Goal: Information Seeking & Learning: Learn about a topic

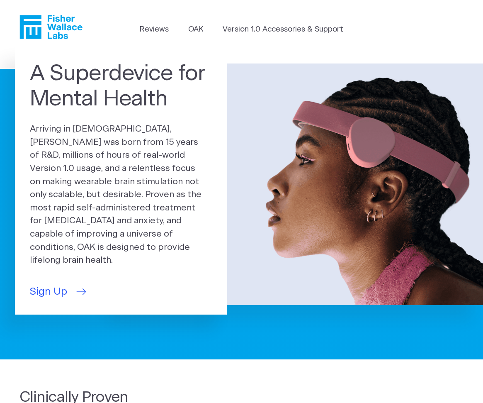
click at [59, 284] on span "Sign Up" at bounding box center [48, 291] width 37 height 15
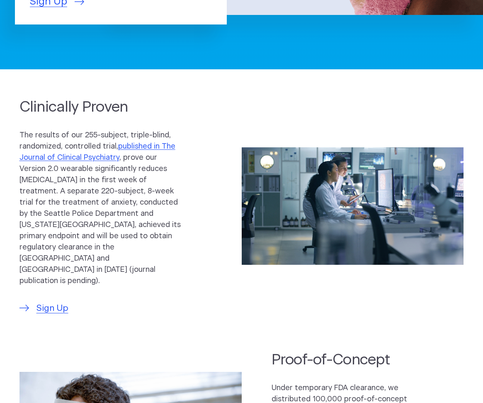
scroll to position [290, 0]
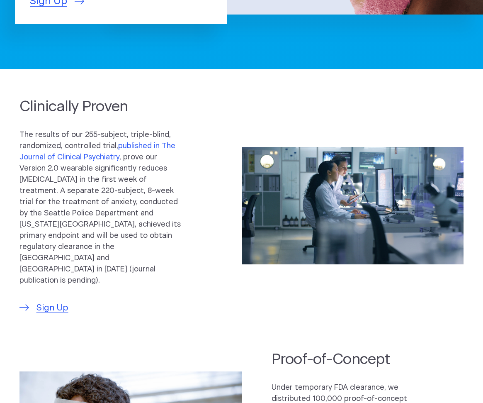
click at [132, 142] on link "published in The Journal of Clinical Psychiatry" at bounding box center [97, 151] width 156 height 19
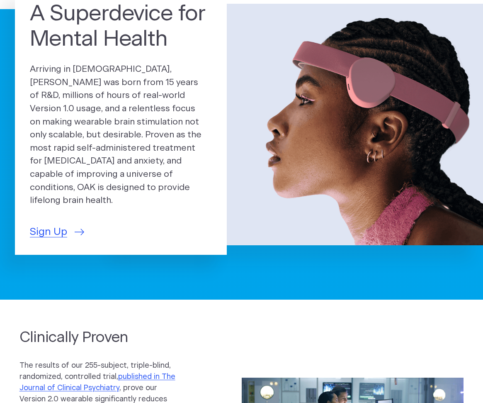
scroll to position [0, 0]
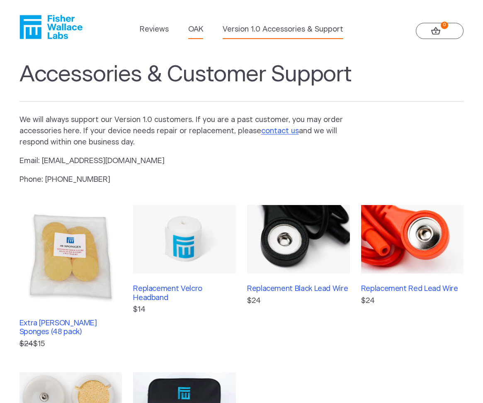
click at [195, 30] on link "OAK" at bounding box center [195, 29] width 15 height 11
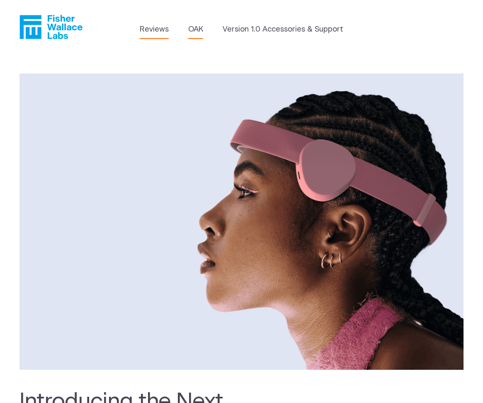
click at [148, 32] on link "Reviews" at bounding box center [154, 29] width 29 height 11
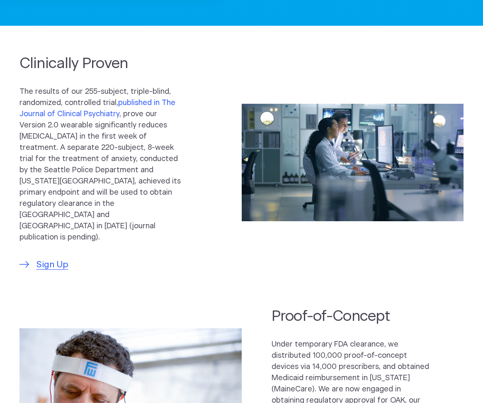
scroll to position [415, 0]
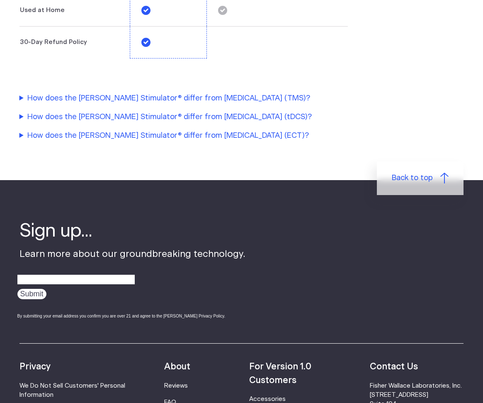
scroll to position [1866, 0]
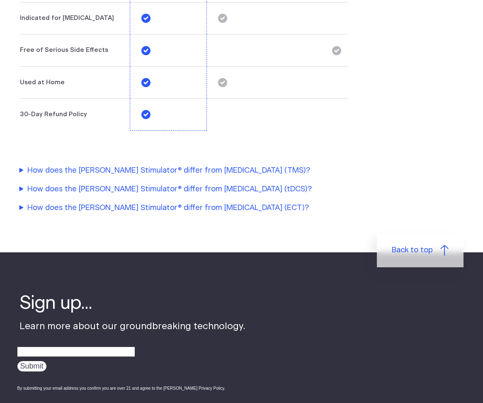
click at [175, 165] on summary "How does the [PERSON_NAME] Stimulator® differ from [MEDICAL_DATA] (TMS)?" at bounding box center [193, 170] width 348 height 11
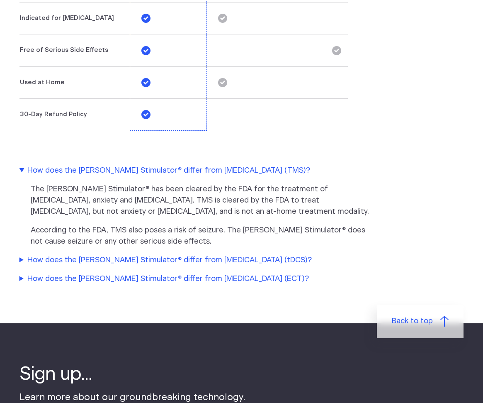
click at [160, 255] on summary "How does the [PERSON_NAME] Stimulator® differ from [MEDICAL_DATA] (tDCS)?" at bounding box center [193, 260] width 348 height 11
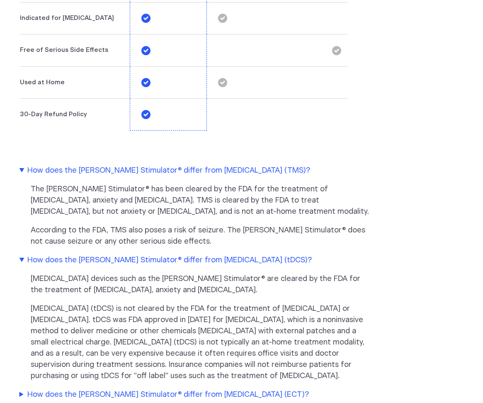
click at [264, 389] on summary "How does the Fisher Wallace Stimulator® differ from Electroconvulsive Therapy (…" at bounding box center [193, 394] width 348 height 11
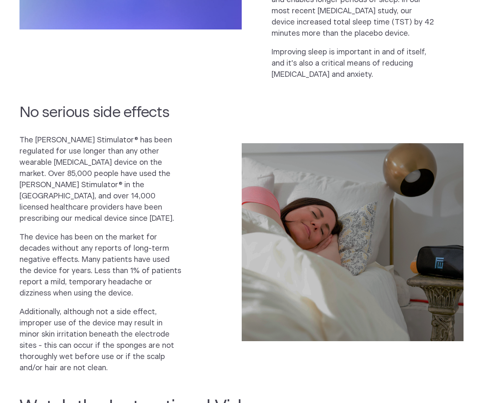
scroll to position [746, 0]
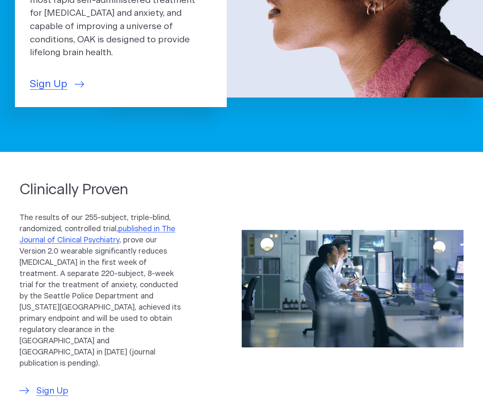
scroll to position [290, 0]
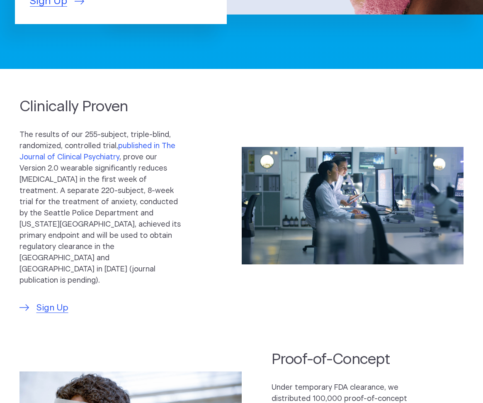
click at [161, 142] on link "published in The Journal of Clinical Psychiatry" at bounding box center [97, 151] width 156 height 19
